Goal: Transaction & Acquisition: Purchase product/service

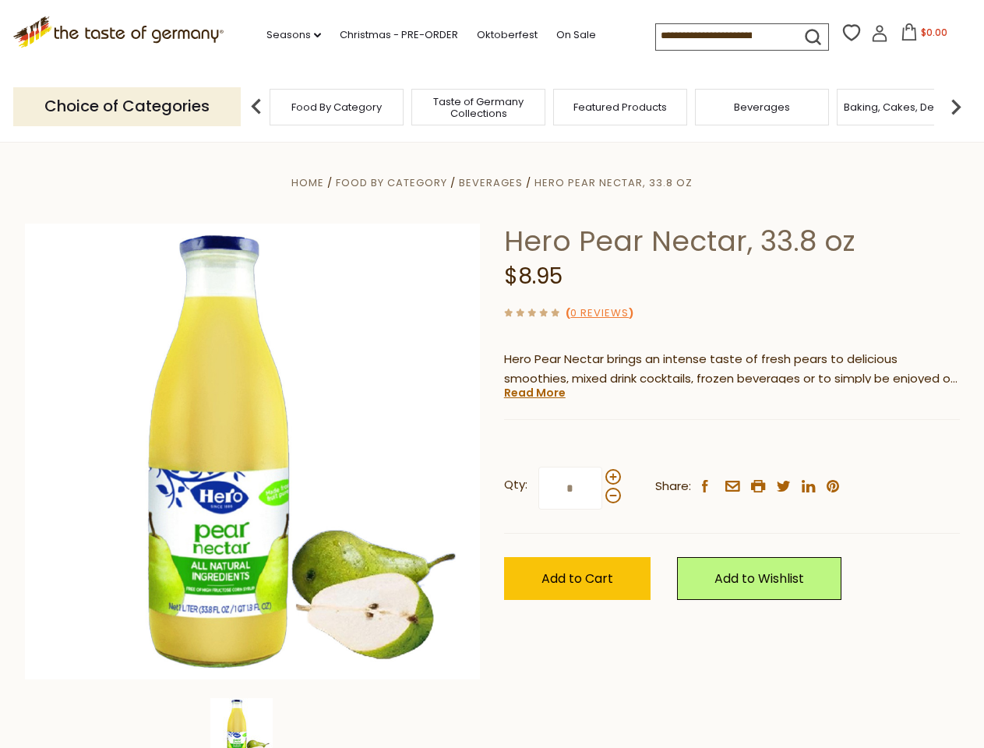
click at [492, 374] on div "Home Food By Category [GEOGRAPHIC_DATA] Hero Pear Nectar, 33.8 oz Hero Pear Nec…" at bounding box center [492, 473] width 958 height 600
click at [287, 35] on link "Seasons dropdown_arrow" at bounding box center [293, 34] width 55 height 17
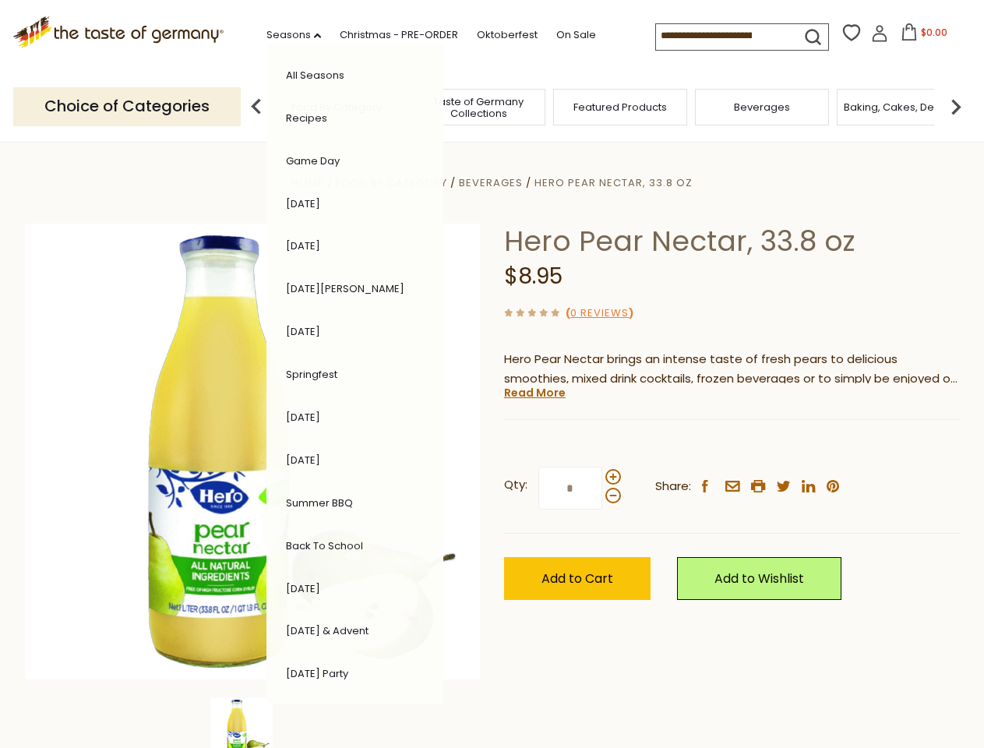
click at [723, 36] on input at bounding box center [722, 35] width 132 height 22
click at [921, 37] on span "$0.00" at bounding box center [934, 32] width 26 height 13
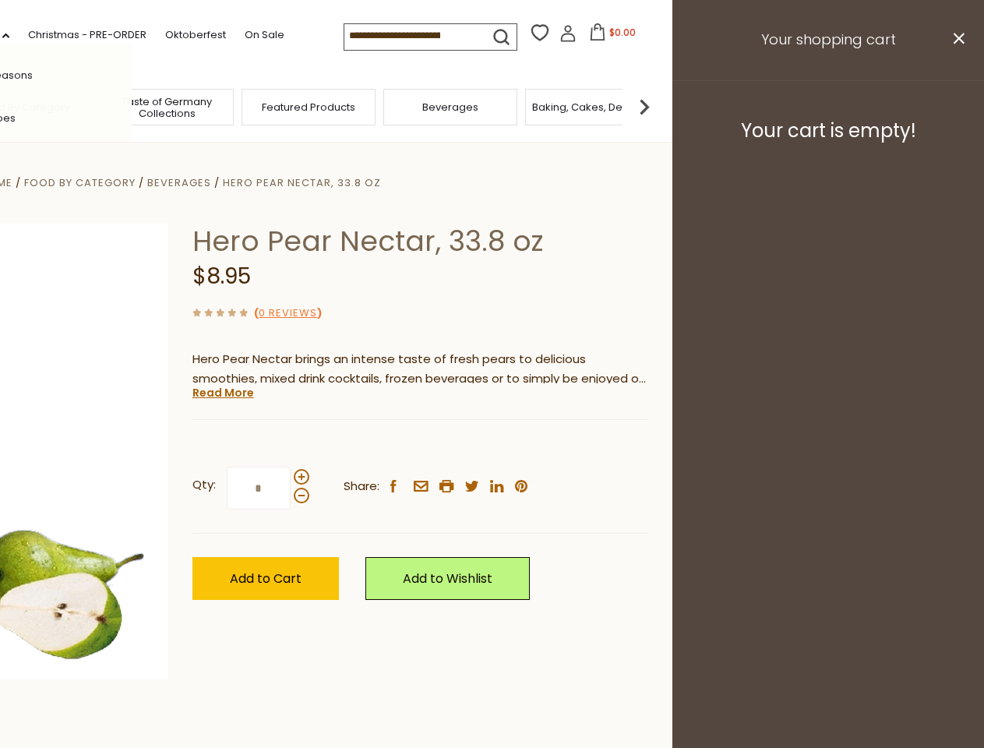
click at [132, 106] on div "All Seasons Recipes Game Day [DATE] [DATE] [DATE][PERSON_NAME] [DATE] Springfes…" at bounding box center [43, 374] width 177 height 661
click at [492, 445] on div "Qty: * Share: facebook email printer twitter linkedin pinterest" at bounding box center [420, 488] width 456 height 90
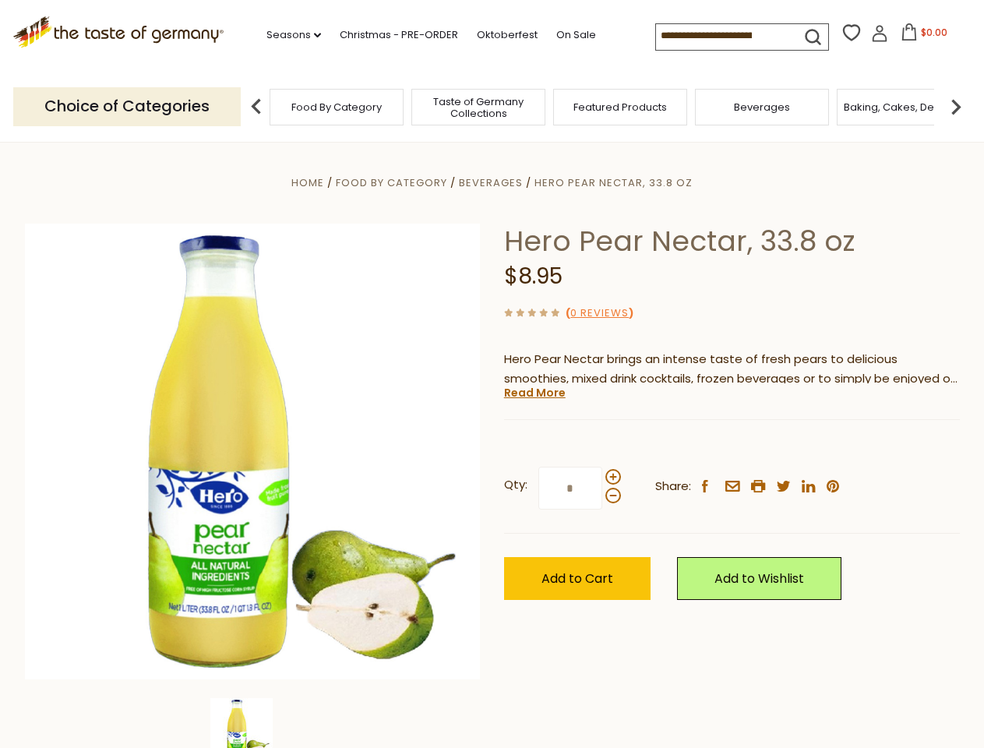
click at [252, 723] on div "Home Food By Category [GEOGRAPHIC_DATA] Hero Pear Nectar, 33.8 oz Hero Pear Nec…" at bounding box center [492, 473] width 958 height 600
click at [252, 723] on img at bounding box center [241, 729] width 62 height 62
click at [534, 393] on link "Read More" at bounding box center [535, 393] width 62 height 16
click at [492, 374] on div "Home Food By Category [GEOGRAPHIC_DATA] Hero Pear Nectar, 33.8 oz Hero Pear Nec…" at bounding box center [492, 473] width 958 height 600
click at [287, 35] on link "Seasons dropdown_arrow" at bounding box center [293, 34] width 55 height 17
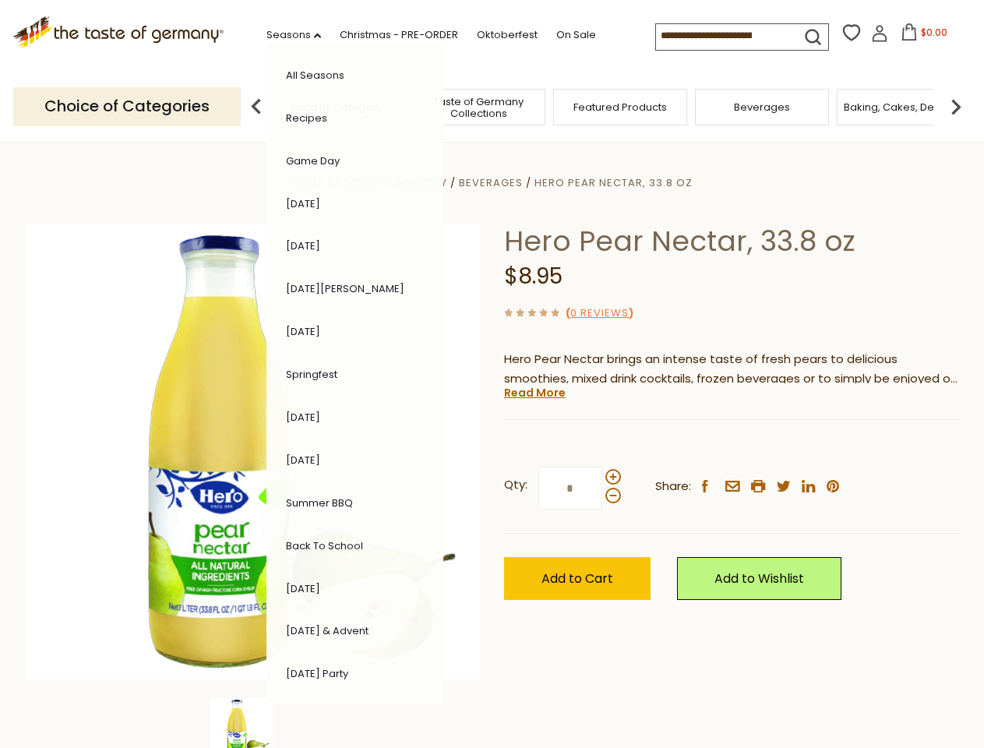
click at [921, 37] on span "$0.00" at bounding box center [934, 32] width 26 height 13
click at [266, 106] on div "All Seasons Recipes Game Day [DATE] [DATE] [DATE][PERSON_NAME] [DATE] Springfes…" at bounding box center [354, 374] width 177 height 661
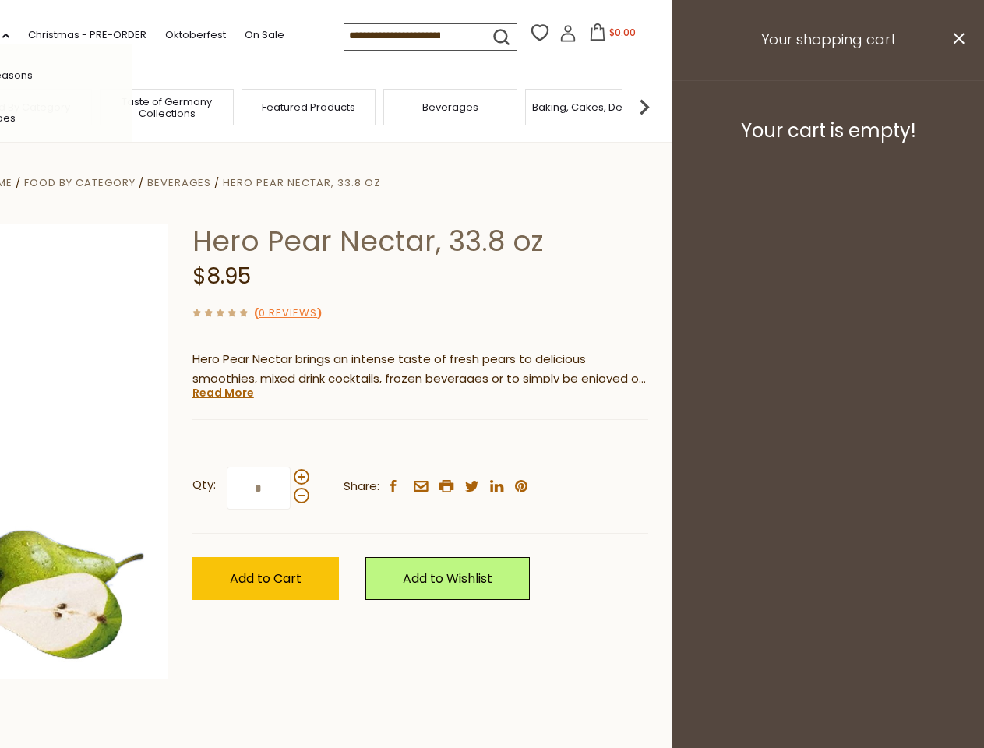
click at [956, 106] on footer "Your cart is empty!" at bounding box center [828, 130] width 312 height 100
click at [492, 445] on div "Qty: * Share: facebook email printer twitter linkedin pinterest" at bounding box center [420, 488] width 456 height 90
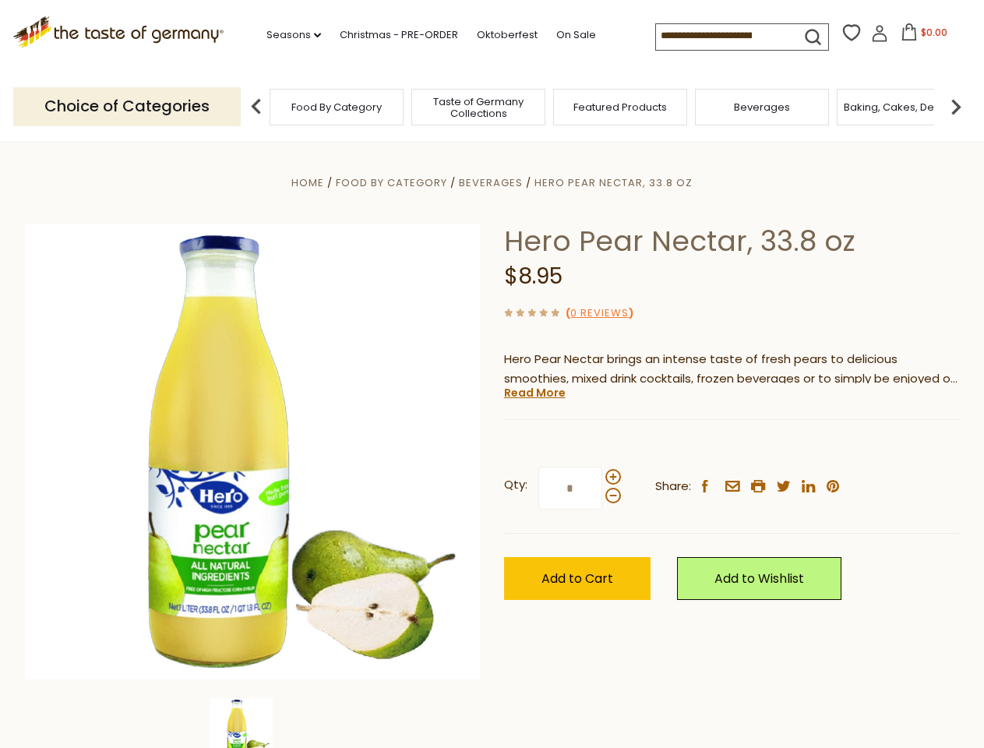
click at [252, 723] on div "Home Food By Category [GEOGRAPHIC_DATA] Hero Pear Nectar, 33.8 oz Hero Pear Nec…" at bounding box center [492, 473] width 958 height 600
click at [252, 723] on img at bounding box center [241, 729] width 62 height 62
click at [534, 393] on link "Read More" at bounding box center [535, 393] width 62 height 16
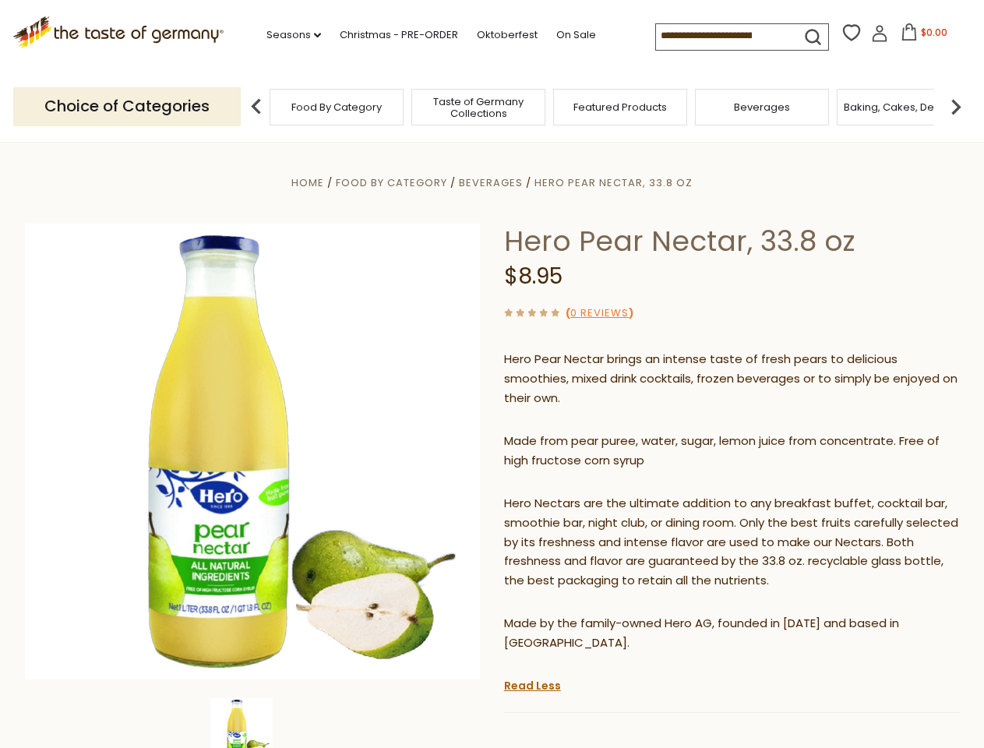
click at [612, 494] on p "Hero Nectars are the ultimate addition to any breakfast buffet, cocktail bar, s…" at bounding box center [732, 542] width 456 height 97
